Goal: Find specific page/section

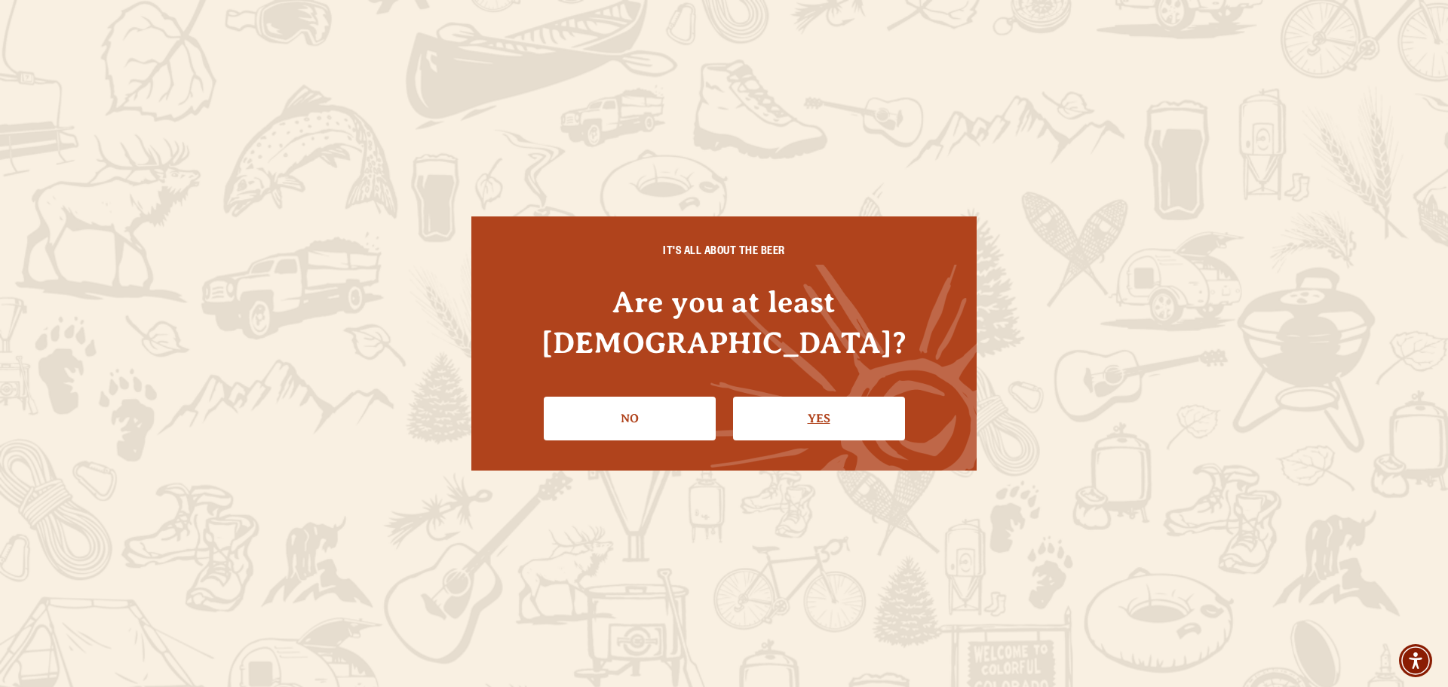
click at [784, 399] on link "Yes" at bounding box center [819, 419] width 172 height 44
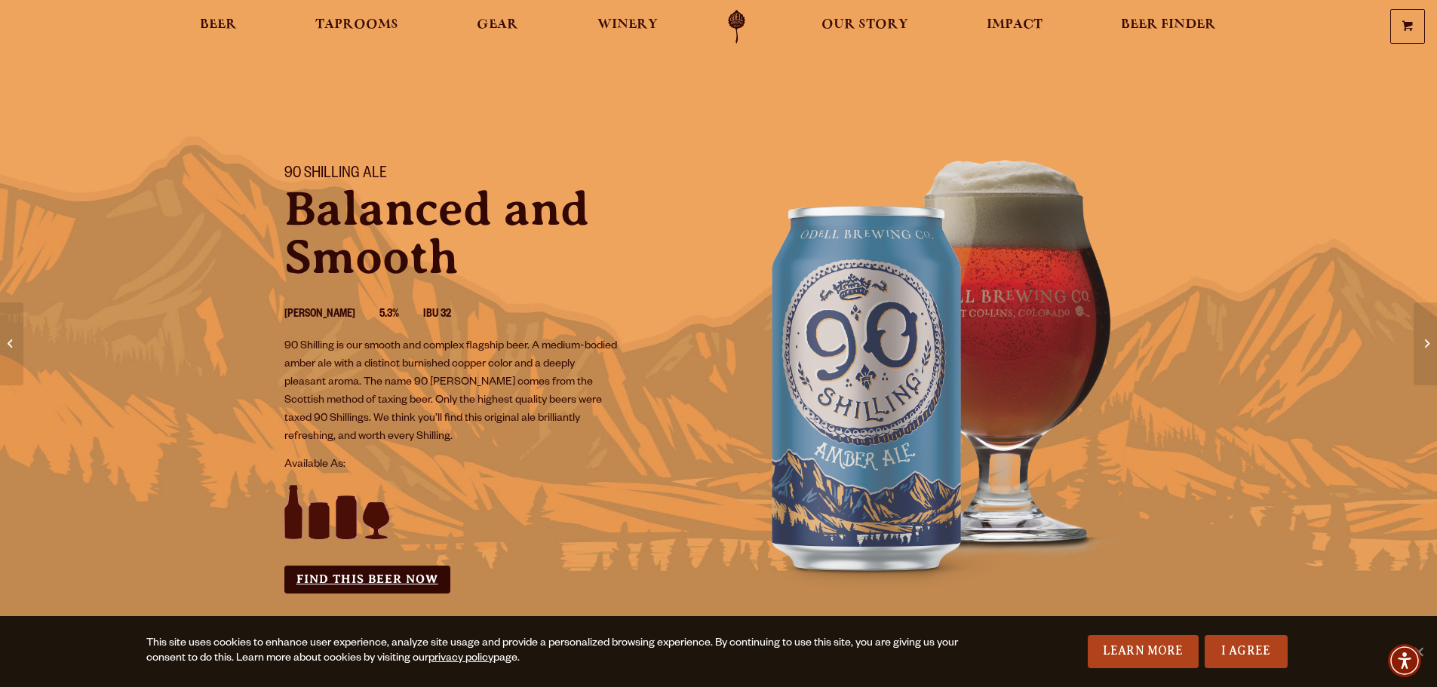
click at [413, 581] on link "Find this Beer Now" at bounding box center [367, 580] width 166 height 28
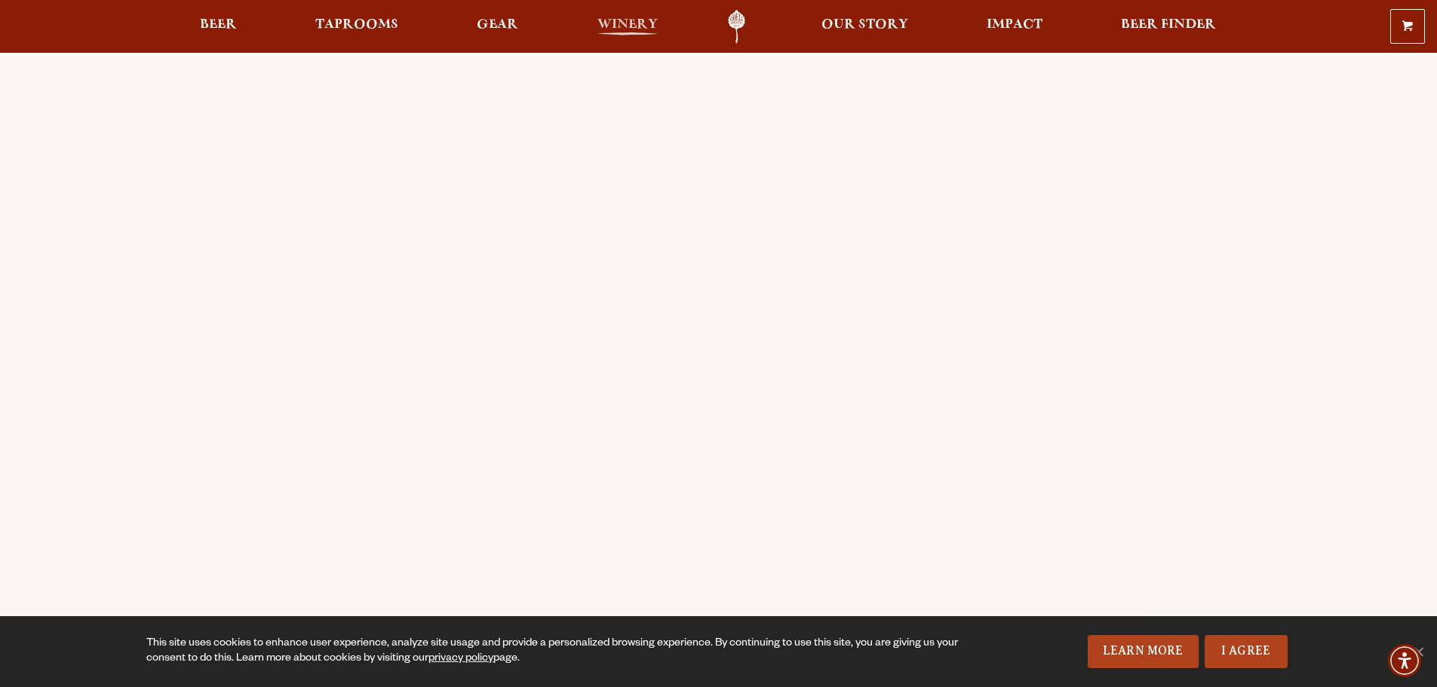
click at [637, 27] on span "Winery" at bounding box center [627, 25] width 60 height 12
